Goal: Task Accomplishment & Management: Manage account settings

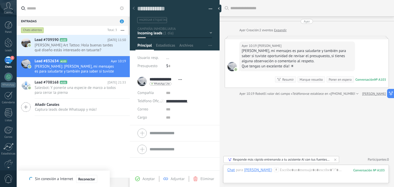
click at [52, 47] on span "[PERSON_NAME] Art Tattoo: Hola buenas tardes qué diseño estás interesado en tat…" at bounding box center [76, 48] width 82 height 10
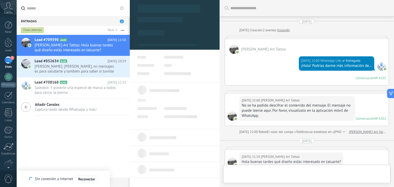
scroll to position [94, 0]
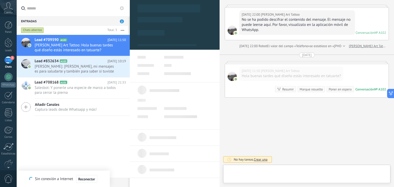
click at [7, 62] on div "2" at bounding box center [8, 59] width 8 height 7
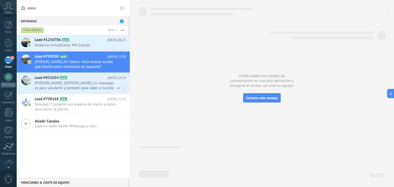
click at [77, 88] on span "[PERSON_NAME]: [PERSON_NAME], mi mensajes es para saludarte y también para sabe…" at bounding box center [76, 86] width 82 height 10
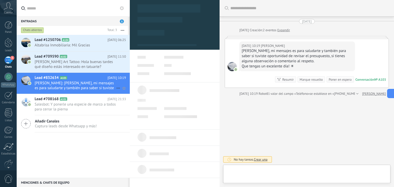
scroll to position [7, 0]
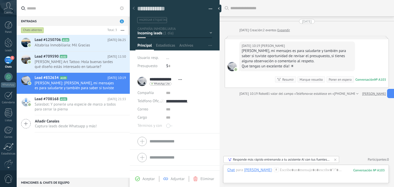
click at [307, 80] on div "Marque resuelto" at bounding box center [311, 79] width 23 height 5
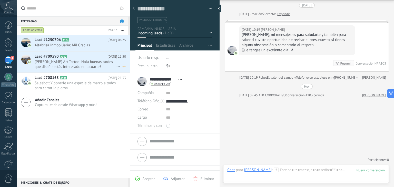
click at [83, 69] on div "Lead #709590 A102 [DATE] 11:50 [PERSON_NAME] Art Tattoo: Hola buenas tardes qué…" at bounding box center [82, 62] width 95 height 21
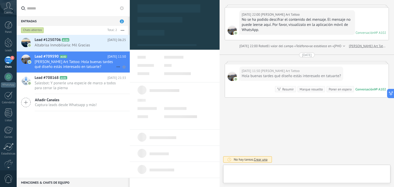
scroll to position [7, 0]
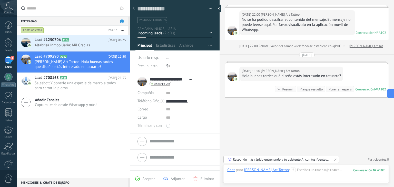
click at [308, 91] on div "Marque resuelto" at bounding box center [311, 89] width 23 height 5
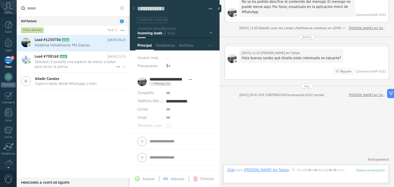
click at [60, 66] on span "Salesbot: Y ponerle una especie de marco a todos para cerrar la pierna" at bounding box center [76, 65] width 82 height 10
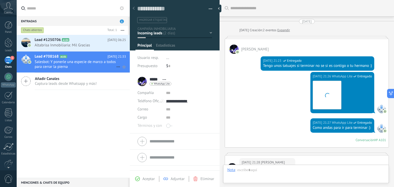
scroll to position [161, 0]
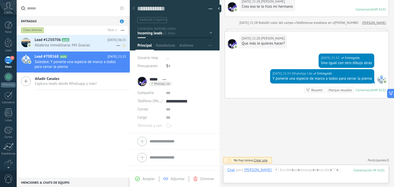
click at [68, 42] on h2 "Lead #1250706 A104" at bounding box center [71, 39] width 73 height 5
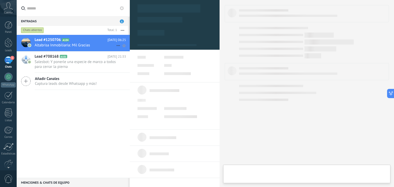
type textarea "**********"
